Goal: Information Seeking & Learning: Understand process/instructions

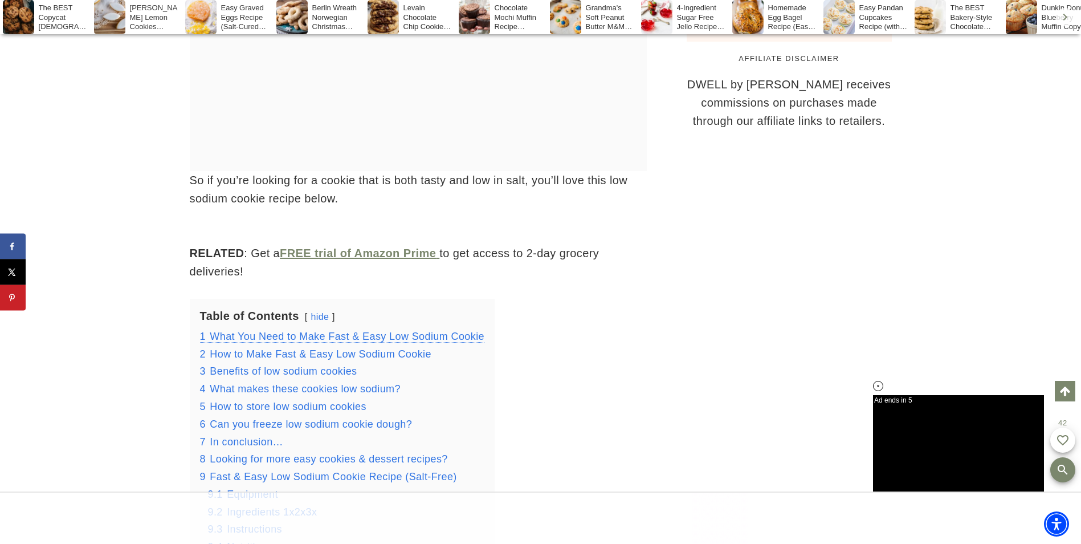
click at [269, 335] on span "What You Need to Make Fast & Easy Low Sodium Cookie" at bounding box center [347, 336] width 275 height 11
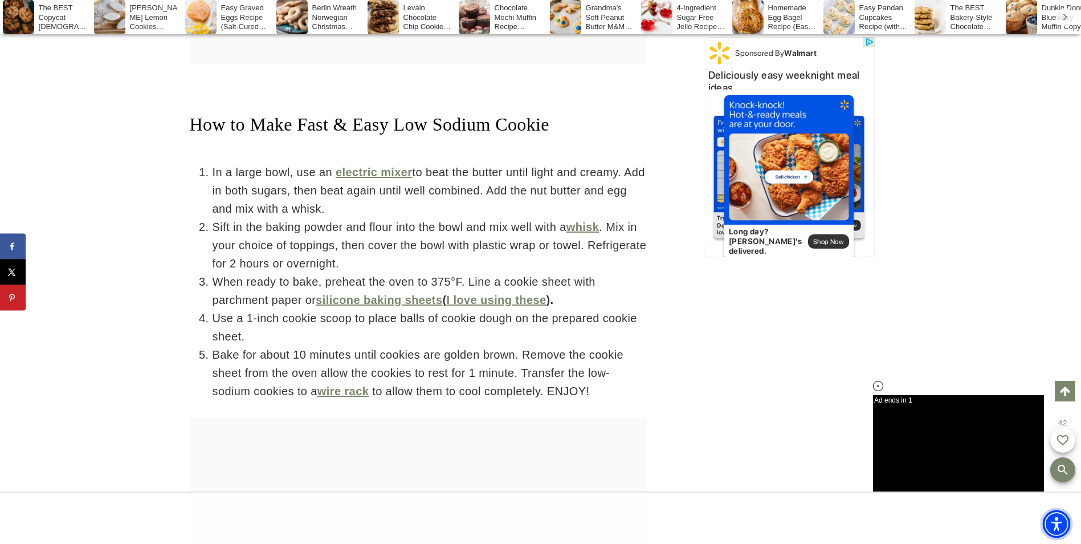
click at [1067, 543] on span "Accessibility Menu" at bounding box center [1057, 524] width 40 height 40
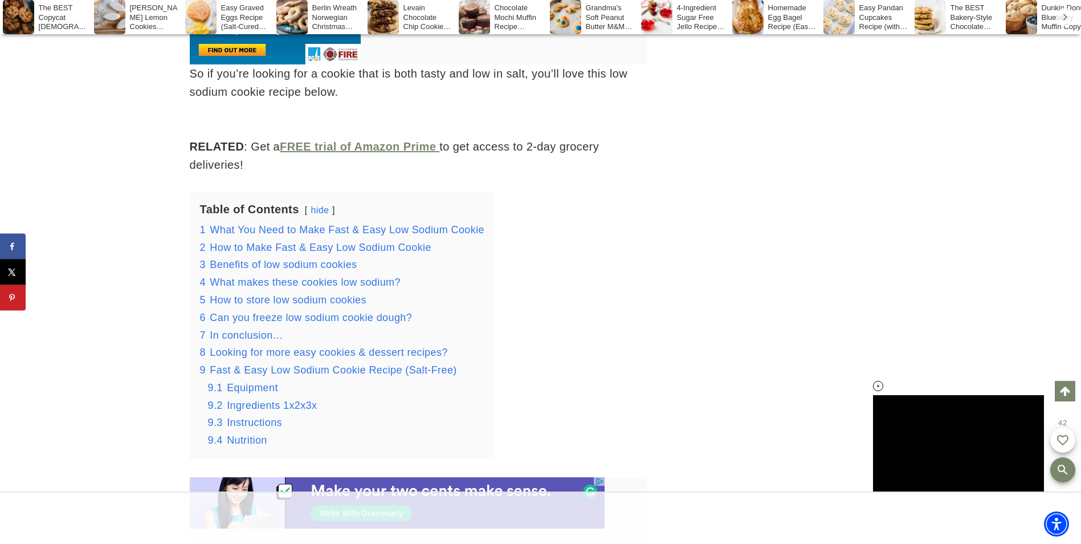
scroll to position [1398, 0]
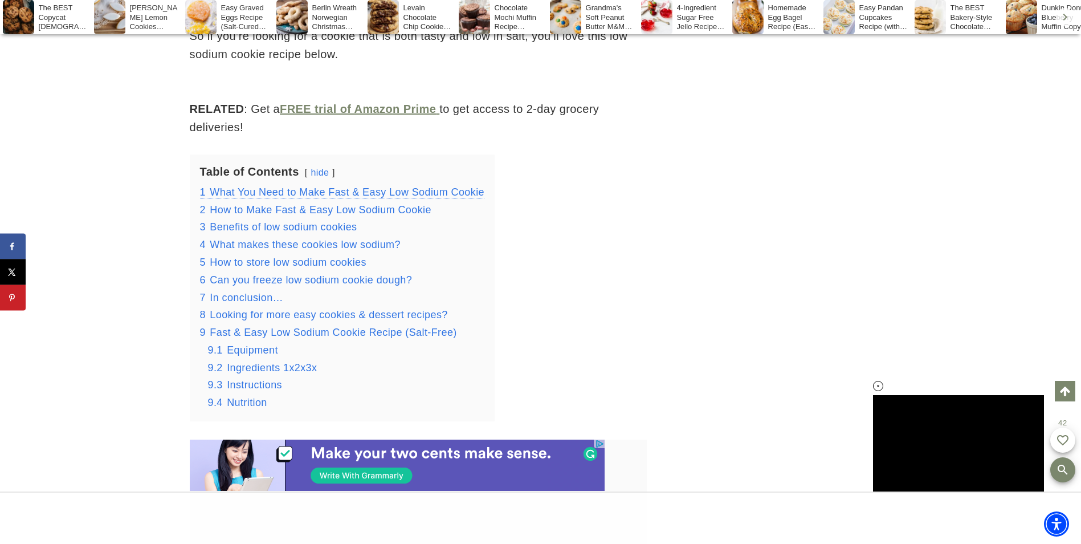
click at [240, 191] on span "What You Need to Make Fast & Easy Low Sodium Cookie" at bounding box center [347, 191] width 275 height 11
